Goal: Connect with others: Connect with others

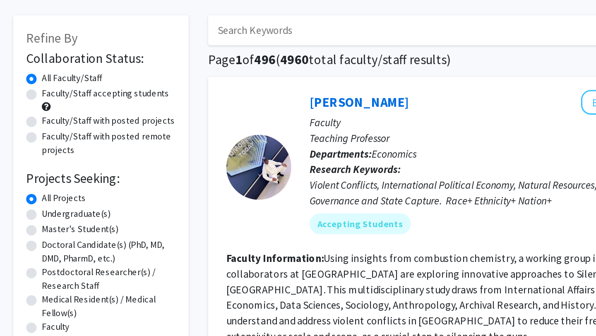
click at [128, 114] on label "Faculty/Staff with posted projects" at bounding box center [116, 111] width 85 height 9
click at [79, 113] on input "Faculty/Staff with posted projects" at bounding box center [76, 109] width 5 height 5
radio input "true"
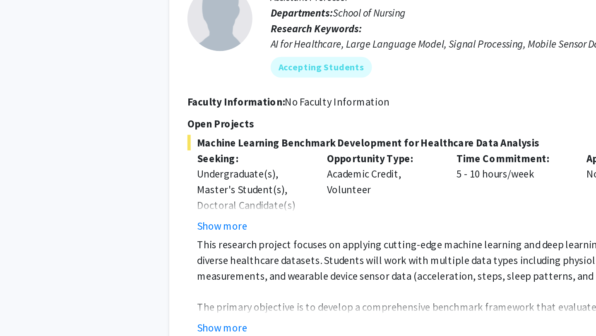
scroll to position [362, 0]
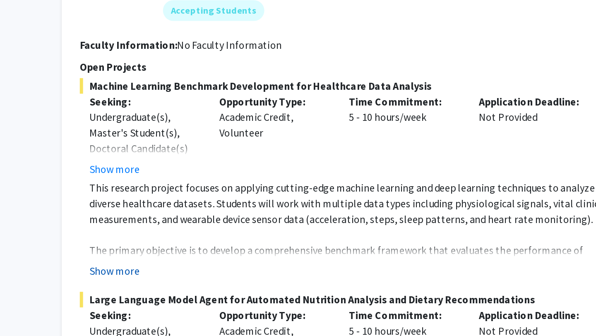
click at [213, 274] on button "Show more" at bounding box center [214, 279] width 32 height 10
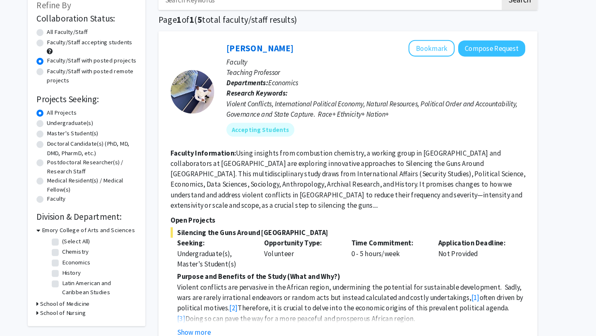
scroll to position [0, 0]
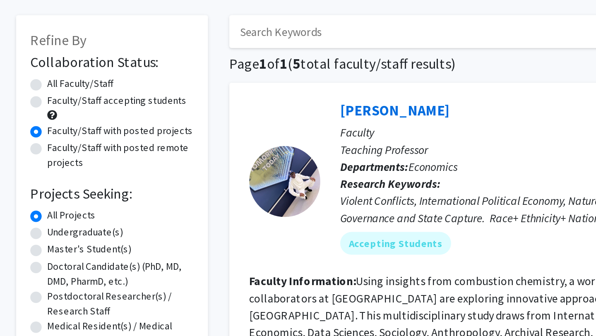
click at [74, 111] on label "Faculty/Staff with posted projects" at bounding box center [116, 111] width 85 height 9
click at [74, 111] on input "Faculty/Staff with posted projects" at bounding box center [76, 109] width 5 height 5
click at [74, 86] on label "All Faculty/Staff" at bounding box center [93, 84] width 38 height 9
click at [74, 85] on input "All Faculty/Staff" at bounding box center [76, 82] width 5 height 5
radio input "true"
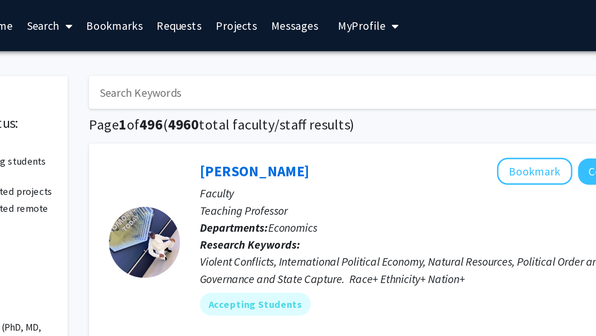
click at [258, 50] on input "Search Keywords" at bounding box center [342, 53] width 325 height 19
type input "neuro"
click at [506, 44] on button "Search" at bounding box center [523, 53] width 34 height 19
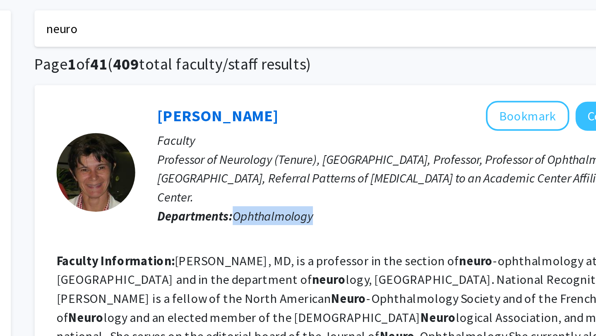
drag, startPoint x: 286, startPoint y: 152, endPoint x: 327, endPoint y: 153, distance: 41.4
click at [327, 153] on p "Departments: Ophthalmology" at bounding box center [387, 152] width 284 height 10
copy span "Ophthalmology"
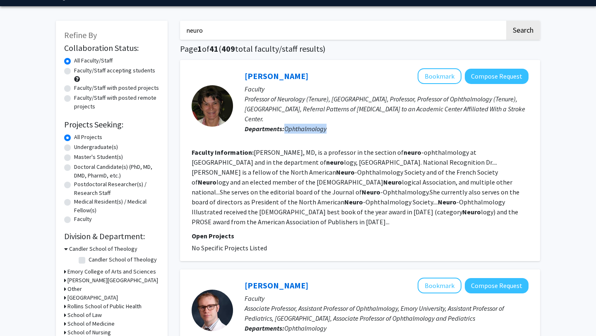
scroll to position [23, 0]
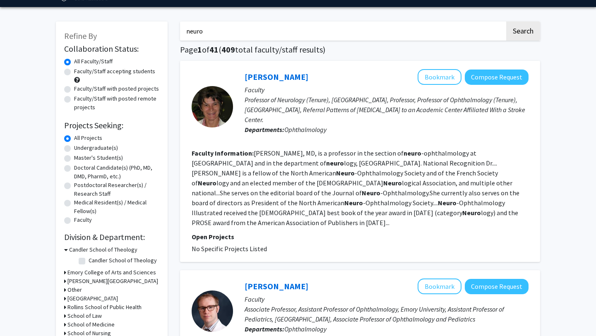
click at [74, 72] on label "Faculty/Staff accepting students" at bounding box center [114, 71] width 81 height 9
click at [74, 72] on input "Faculty/Staff accepting students" at bounding box center [76, 69] width 5 height 5
radio input "true"
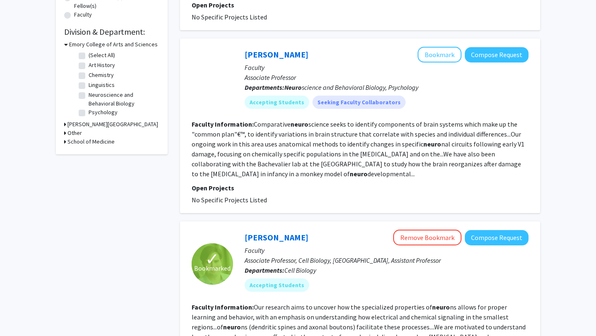
scroll to position [229, 0]
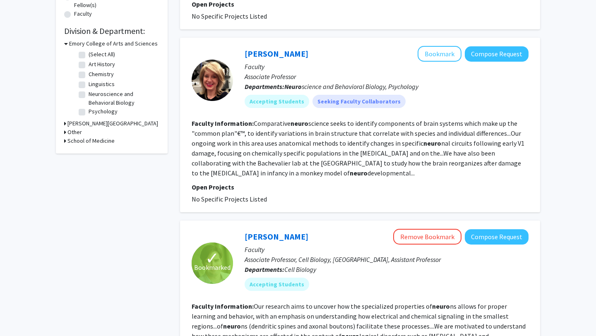
click at [300, 150] on fg-read-more "Comparative neuro science seeks to identify components of brain systems which m…" at bounding box center [358, 148] width 333 height 58
click at [333, 172] on fg-read-more "Comparative neuro science seeks to identify components of brain systems which m…" at bounding box center [358, 148] width 333 height 58
click at [446, 58] on button "Bookmark" at bounding box center [440, 54] width 44 height 16
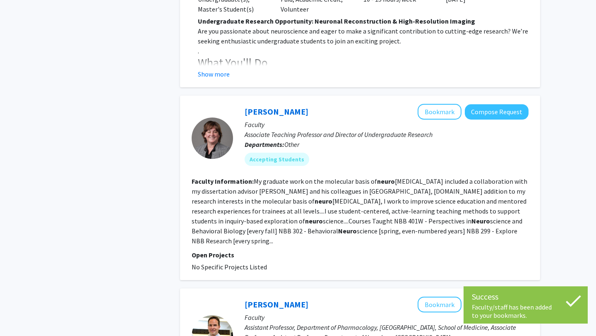
scroll to position [626, 0]
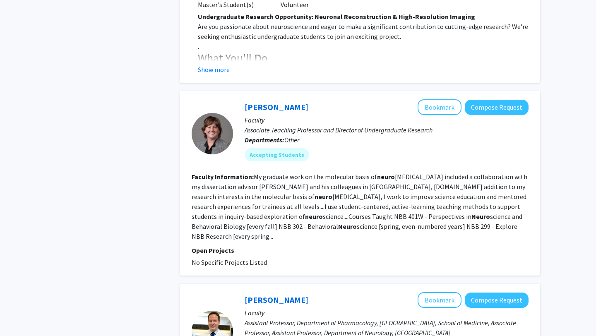
click at [473, 212] on section "Faculty Information: My graduate work on the molecular basis of neuro [MEDICAL_…" at bounding box center [360, 207] width 337 height 70
click at [517, 216] on fg-read-more "My graduate work on the molecular basis of neuro [MEDICAL_DATA] included a coll…" at bounding box center [360, 207] width 336 height 68
click at [293, 115] on p "Faculty" at bounding box center [387, 120] width 284 height 10
click at [299, 102] on link "[PERSON_NAME]" at bounding box center [277, 107] width 64 height 10
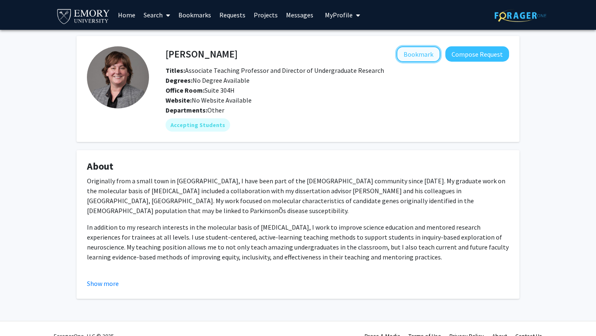
click at [420, 58] on button "Bookmark" at bounding box center [418, 54] width 44 height 16
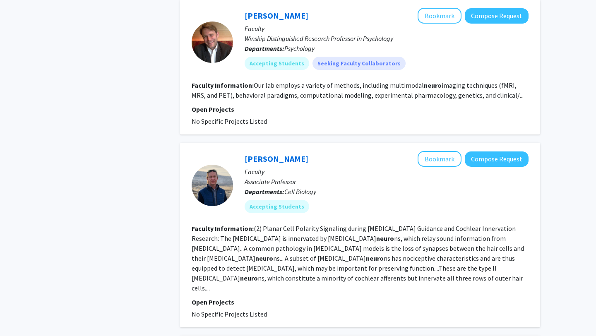
scroll to position [1247, 0]
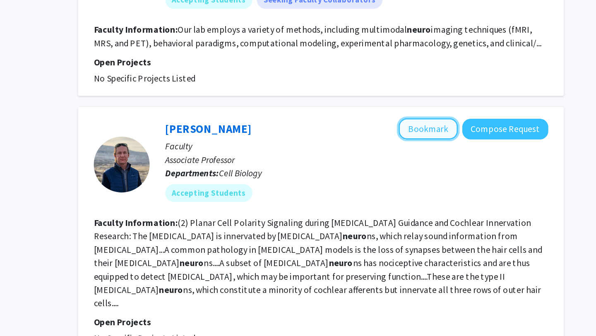
click at [450, 151] on button "Bookmark" at bounding box center [440, 159] width 44 height 16
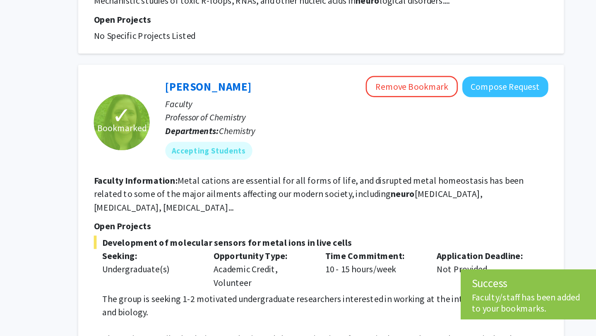
scroll to position [1671, 0]
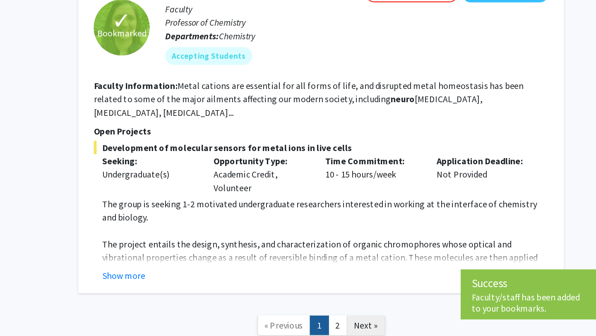
click at [402, 321] on link "Next »" at bounding box center [393, 328] width 29 height 14
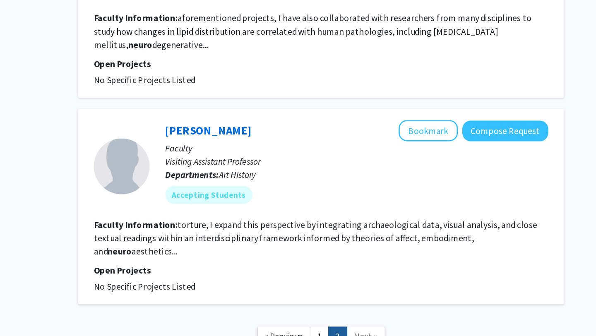
scroll to position [403, 0]
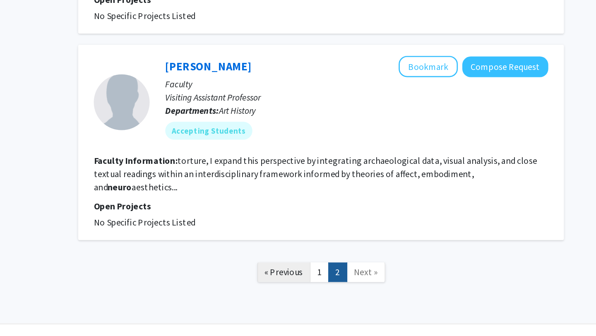
click at [329, 284] on span "« Previous" at bounding box center [332, 288] width 29 height 8
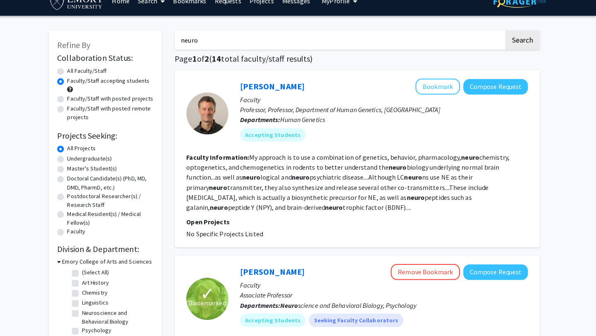
scroll to position [11, 0]
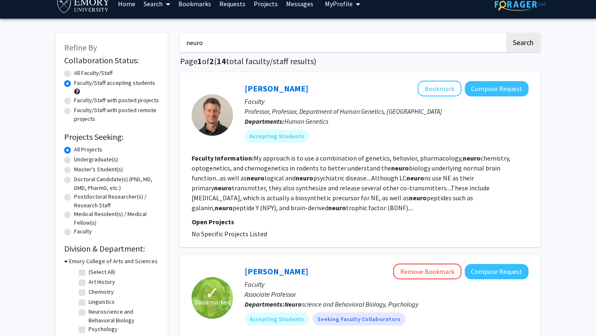
click at [195, 7] on link "Bookmarks" at bounding box center [194, 3] width 41 height 29
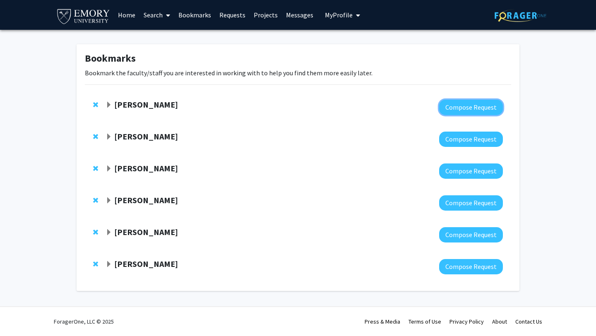
click at [470, 100] on button "Compose Request" at bounding box center [471, 107] width 64 height 15
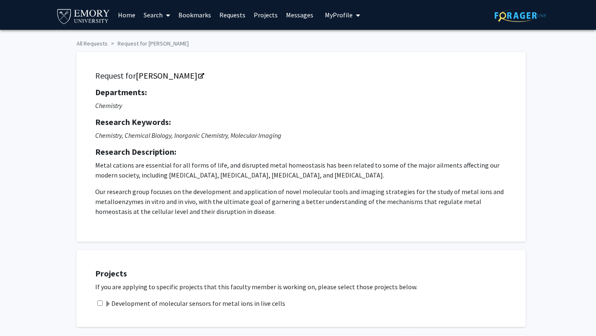
click at [203, 17] on link "Bookmarks" at bounding box center [194, 14] width 41 height 29
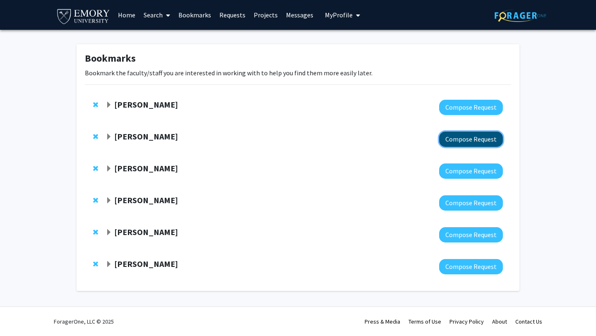
click at [465, 141] on button "Compose Request" at bounding box center [471, 139] width 64 height 15
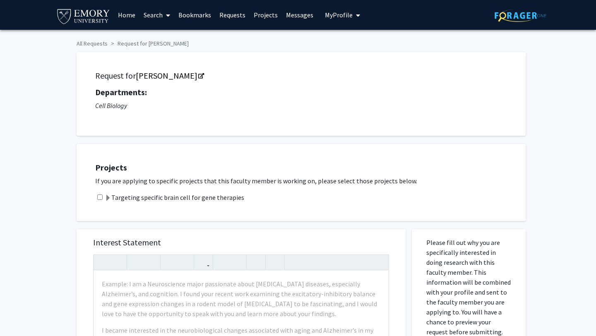
click at [198, 13] on link "Bookmarks" at bounding box center [194, 14] width 41 height 29
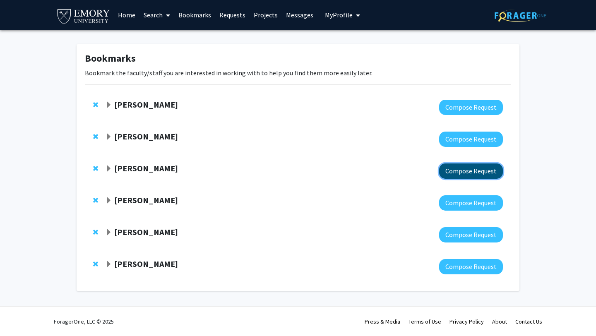
click at [492, 171] on button "Compose Request" at bounding box center [471, 170] width 64 height 15
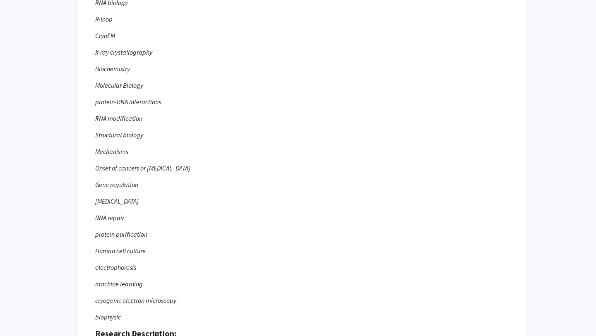
scroll to position [163, 0]
